Goal: Transaction & Acquisition: Obtain resource

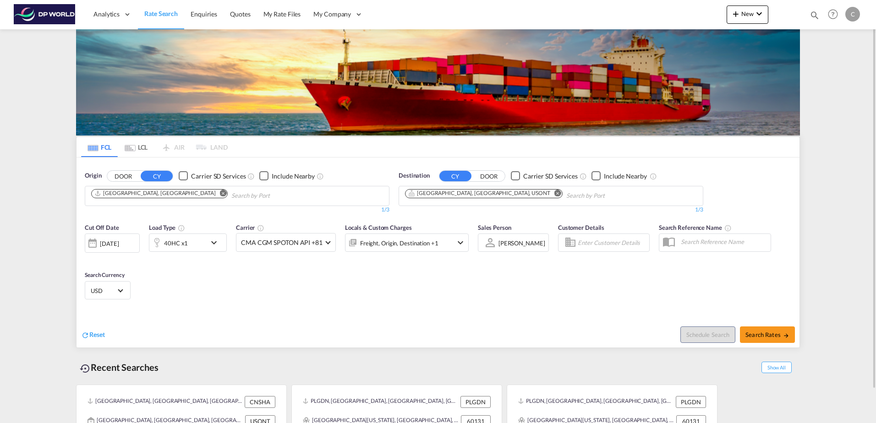
click at [220, 191] on md-icon "Remove" at bounding box center [223, 193] width 7 height 7
click at [158, 197] on input "Chips input." at bounding box center [134, 196] width 87 height 15
click at [154, 195] on body "Analytics Dashboard Rate Search Enquiries Quotes My Rate Files My Company" at bounding box center [438, 211] width 876 height 423
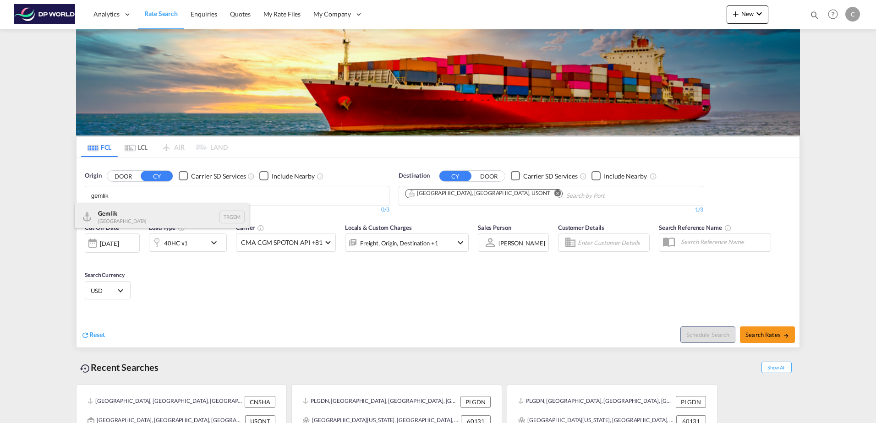
type input "gemlik"
click at [149, 214] on div "Gemlik Turkey TRGEM" at bounding box center [162, 216] width 174 height 27
click at [554, 194] on md-icon "Remove" at bounding box center [557, 193] width 7 height 7
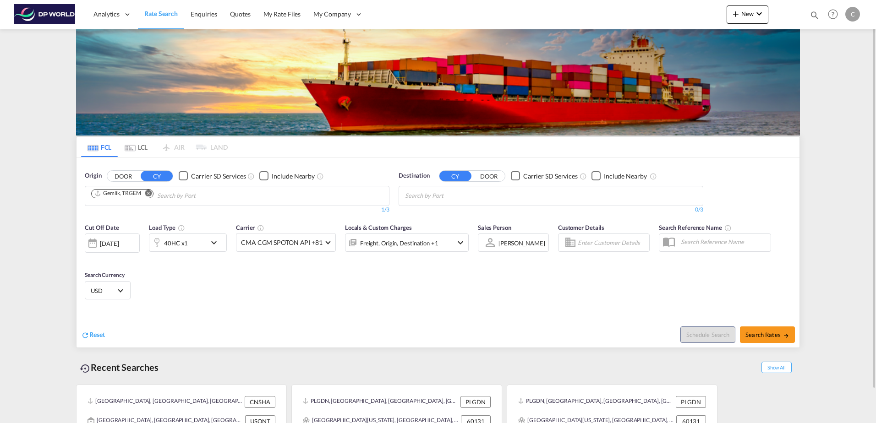
click at [489, 174] on button "DOOR" at bounding box center [489, 176] width 32 height 11
click at [457, 194] on body "Analytics Dashboard Rate Search Enquiries Quotes My Rate Files My Company" at bounding box center [438, 211] width 876 height 423
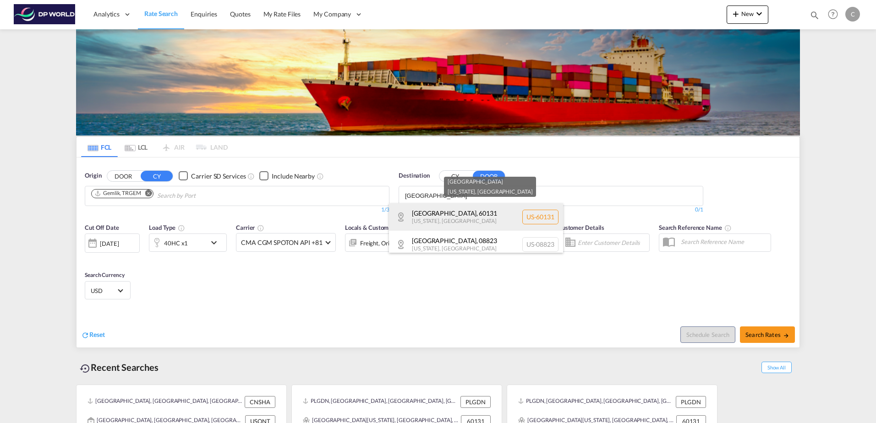
type input "[GEOGRAPHIC_DATA]"
click at [486, 225] on div "[GEOGRAPHIC_DATA][US_STATE] , [GEOGRAPHIC_DATA] [GEOGRAPHIC_DATA]-60131" at bounding box center [476, 216] width 174 height 27
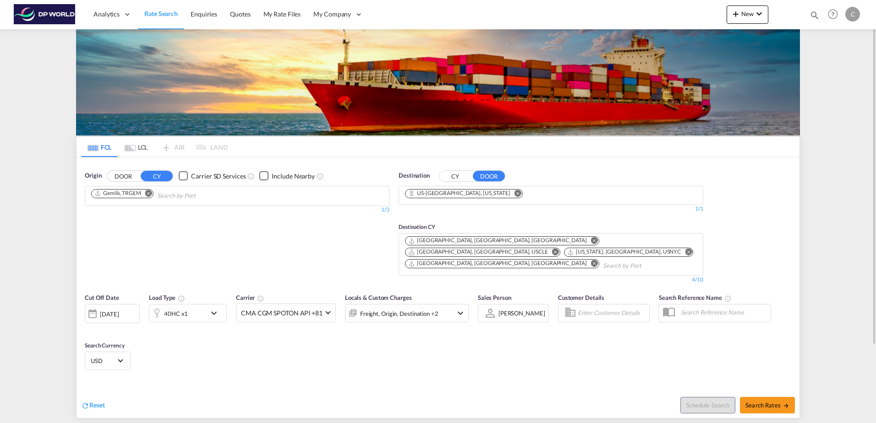
click at [603, 259] on input "Chips input." at bounding box center [646, 266] width 87 height 15
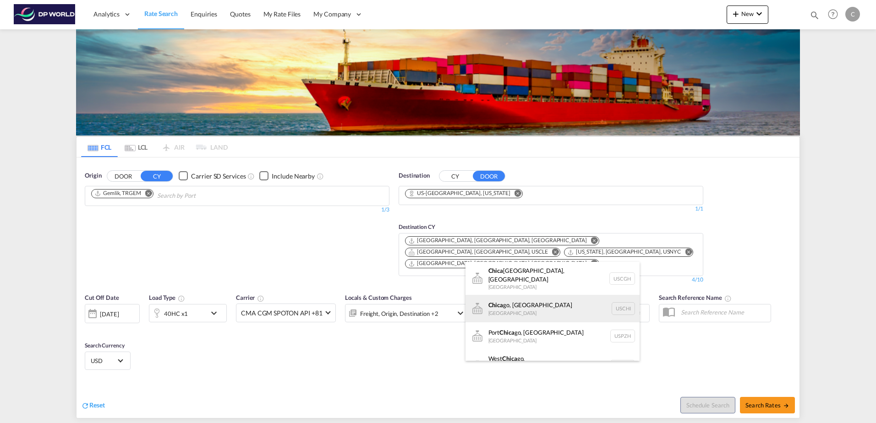
type input "chica"
click at [520, 304] on div "Chica go, IL United States USCHI" at bounding box center [552, 308] width 174 height 27
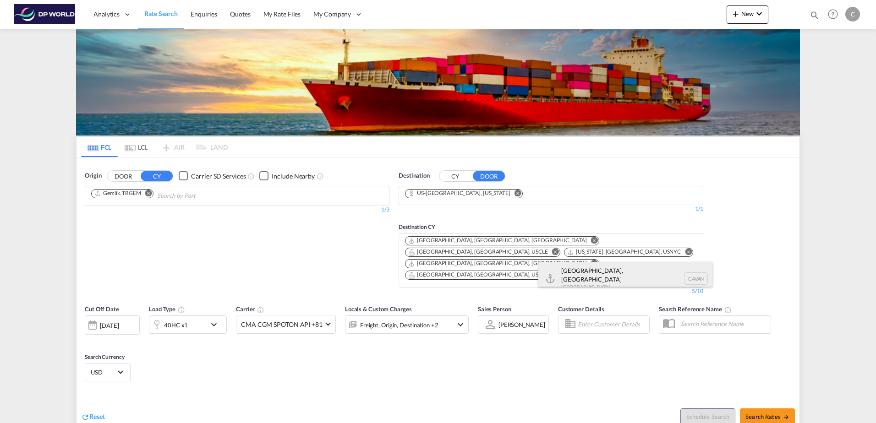
type input "cavan"
click at [555, 273] on div "[GEOGRAPHIC_DATA], [GEOGRAPHIC_DATA] [GEOGRAPHIC_DATA] CAVAN" at bounding box center [625, 278] width 174 height 33
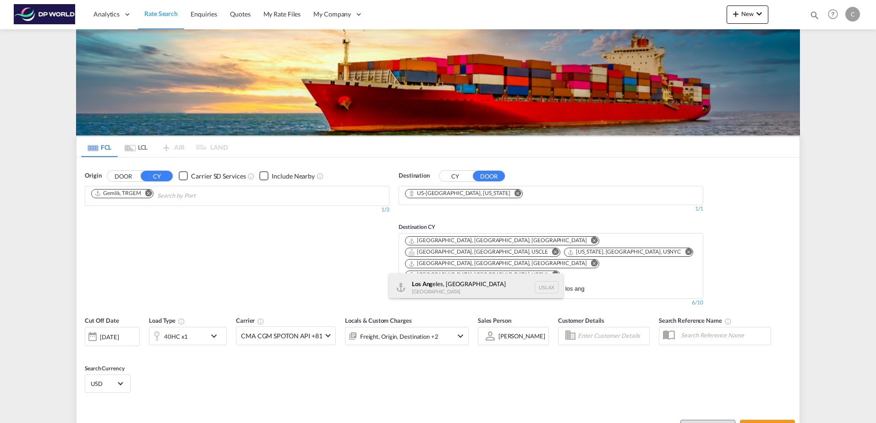
type input "los ang"
click at [493, 283] on div "Los Ang eles, CA United States USLAX" at bounding box center [476, 286] width 174 height 27
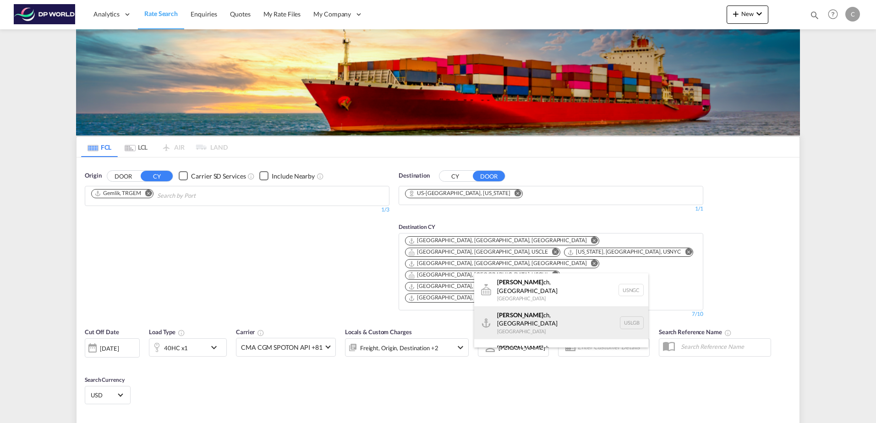
type input "[PERSON_NAME]"
click at [555, 321] on div "[PERSON_NAME] ch, [GEOGRAPHIC_DATA] United States USLGB" at bounding box center [561, 322] width 174 height 33
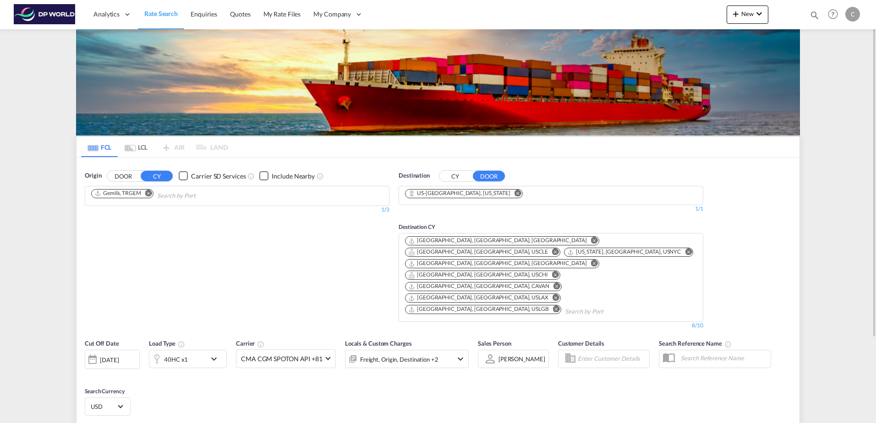
type input "TRGEM to 60131 / [DATE]"
